Goal: Check status: Check status

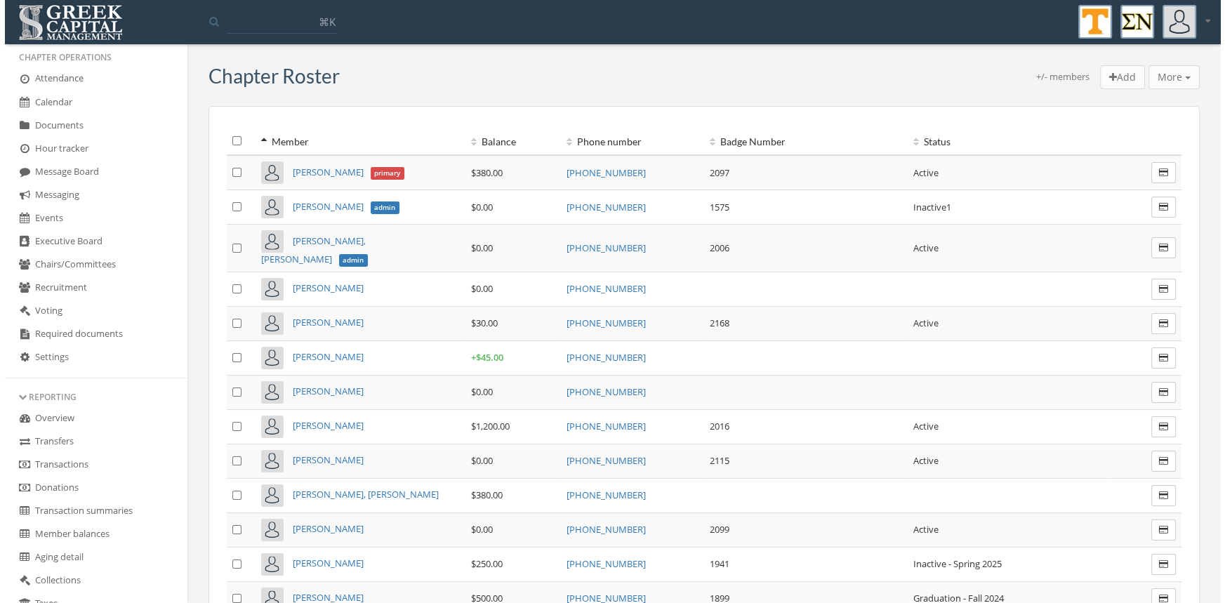
scroll to position [248, 0]
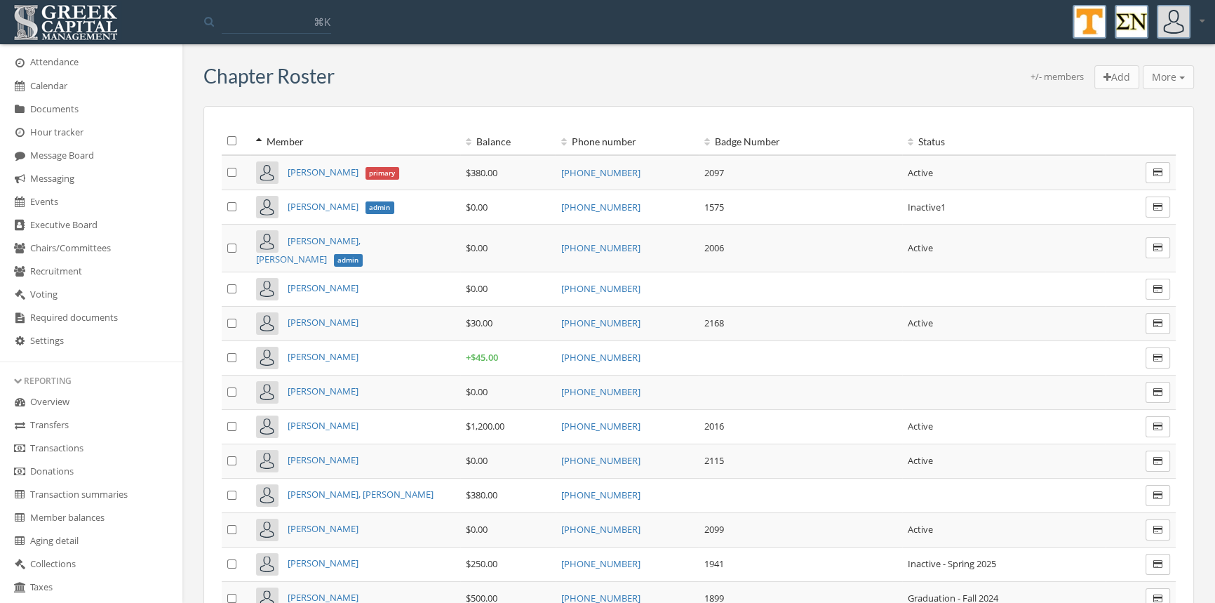
click at [81, 452] on link "Transactions" at bounding box center [91, 448] width 182 height 23
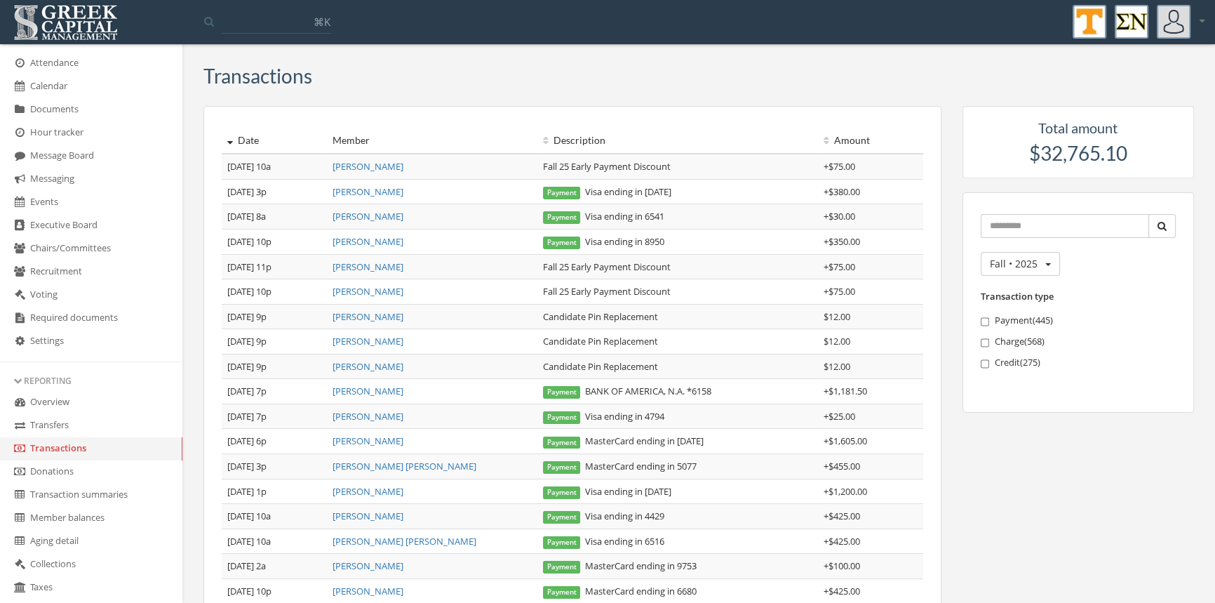
click at [401, 168] on link "[PERSON_NAME]" at bounding box center [368, 166] width 71 height 13
click at [404, 169] on link "[PERSON_NAME]" at bounding box center [368, 166] width 71 height 13
